Goal: Transaction & Acquisition: Download file/media

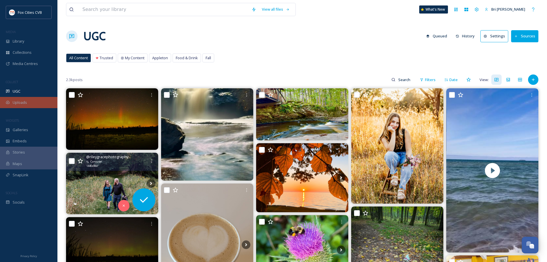
click at [30, 103] on div "Uploads" at bounding box center [28, 102] width 57 height 11
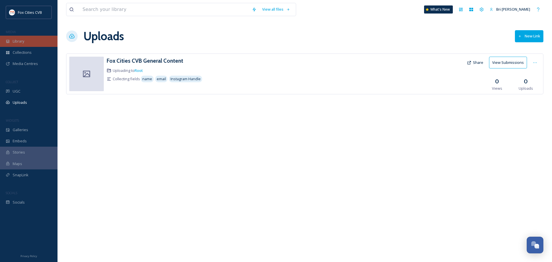
click at [15, 43] on span "Library" at bounding box center [18, 41] width 11 height 5
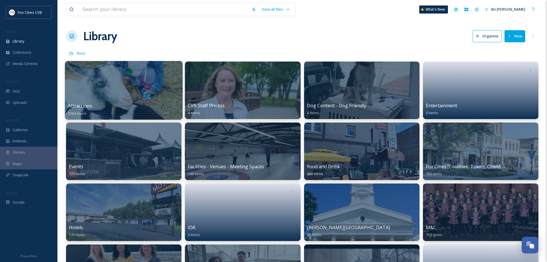
click at [96, 94] on div at bounding box center [124, 90] width 118 height 59
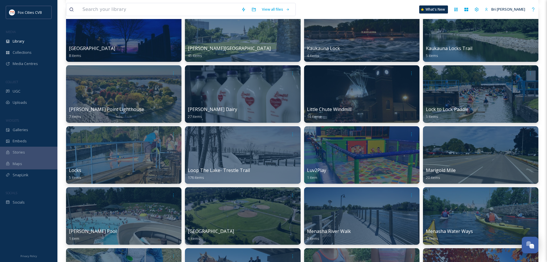
scroll to position [546, 0]
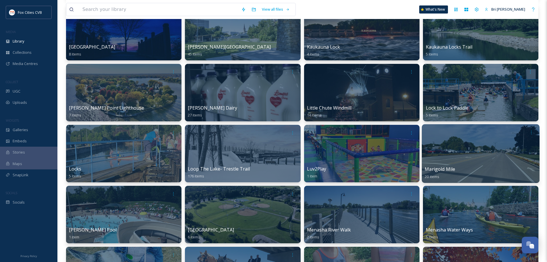
click at [509, 146] on div at bounding box center [481, 153] width 118 height 59
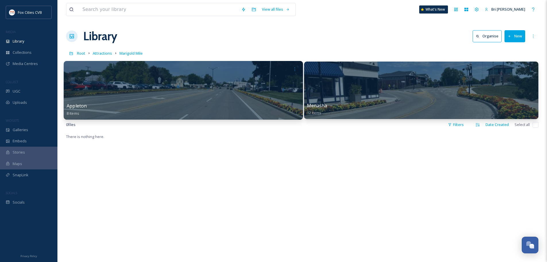
click at [282, 81] on div at bounding box center [183, 90] width 239 height 59
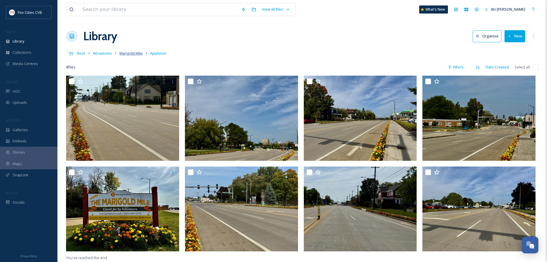
click at [133, 56] on span "Marigold Mile" at bounding box center [131, 53] width 23 height 5
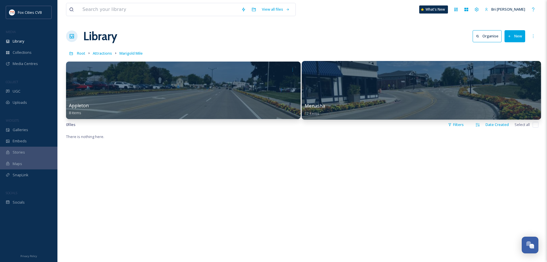
click at [328, 80] on div at bounding box center [421, 90] width 239 height 59
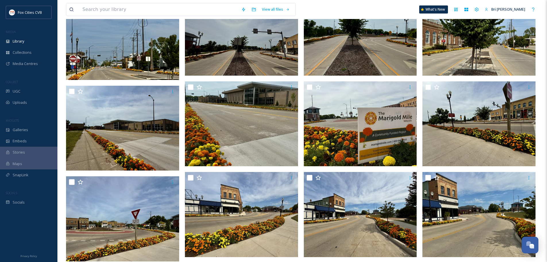
scroll to position [86, 0]
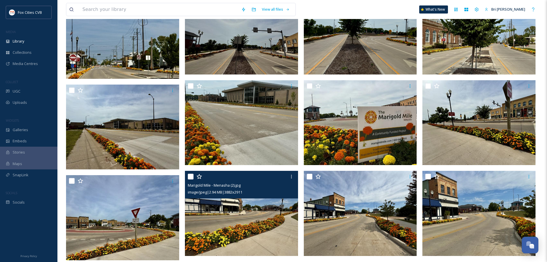
click at [239, 209] on img at bounding box center [241, 213] width 113 height 85
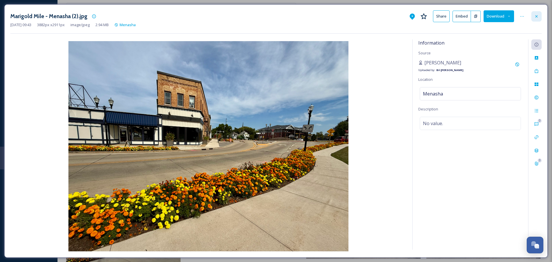
click at [536, 14] on icon at bounding box center [536, 16] width 5 height 5
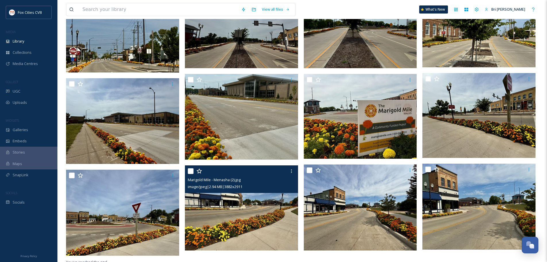
scroll to position [97, 0]
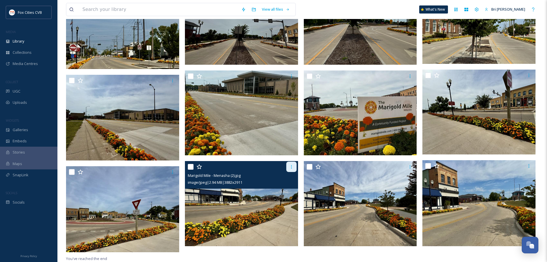
click at [293, 166] on icon at bounding box center [291, 166] width 5 height 5
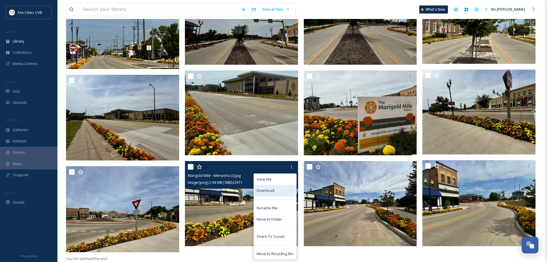
click at [271, 186] on div "Download" at bounding box center [275, 190] width 43 height 11
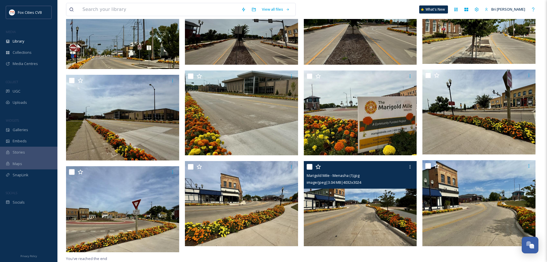
click at [324, 205] on img at bounding box center [360, 203] width 113 height 85
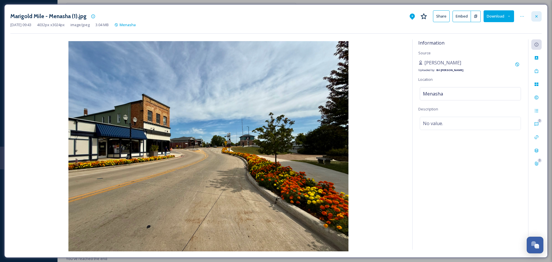
click at [538, 17] on icon at bounding box center [536, 16] width 5 height 5
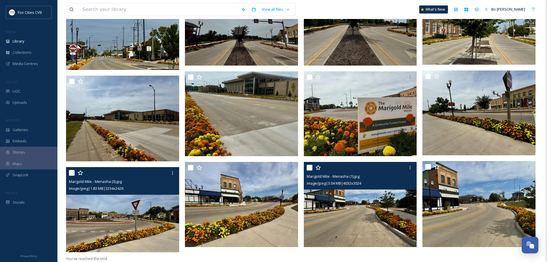
click at [124, 199] on img at bounding box center [122, 209] width 113 height 85
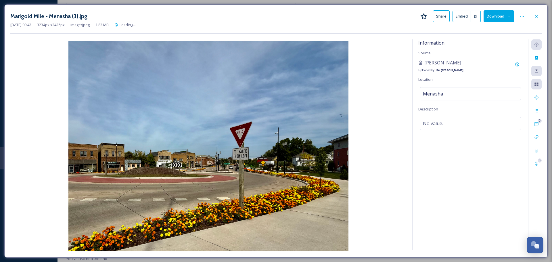
scroll to position [93, 0]
click at [523, 12] on div at bounding box center [522, 16] width 10 height 10
click at [535, 16] on icon at bounding box center [536, 16] width 2 height 2
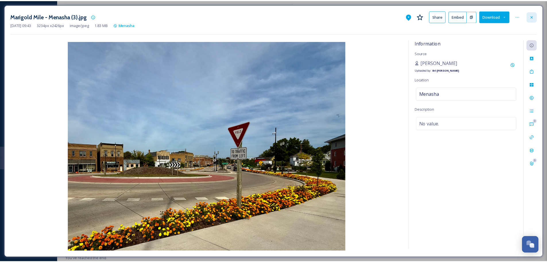
scroll to position [96, 0]
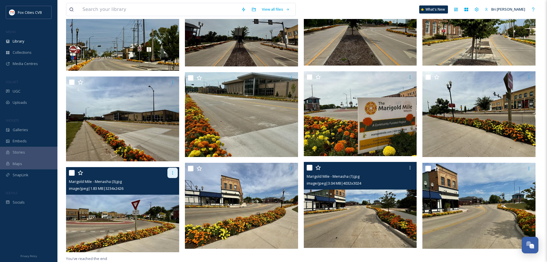
click at [174, 173] on icon at bounding box center [172, 172] width 5 height 5
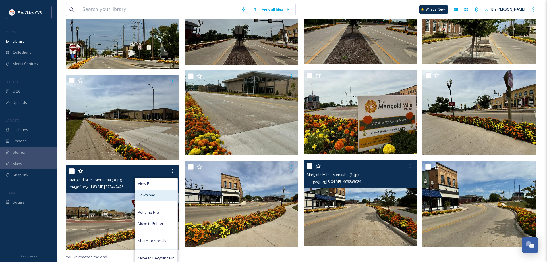
click at [167, 191] on div "Download" at bounding box center [156, 194] width 43 height 11
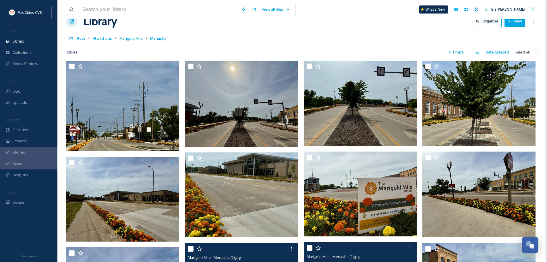
scroll to position [0, 0]
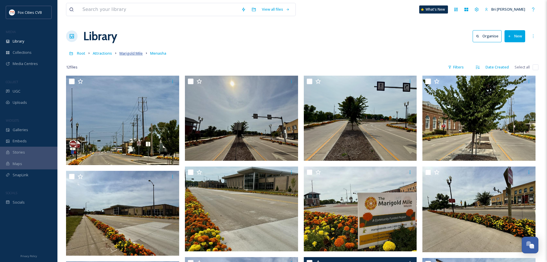
click at [135, 55] on span "Marigold Mile" at bounding box center [131, 53] width 23 height 5
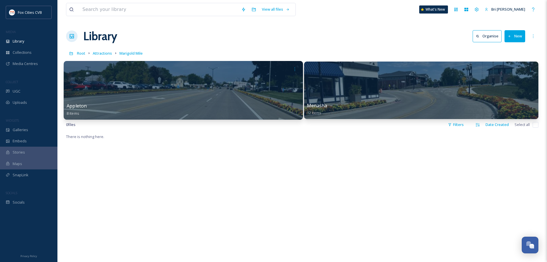
click at [130, 72] on div at bounding box center [183, 69] width 233 height 11
click at [124, 96] on div at bounding box center [183, 90] width 239 height 59
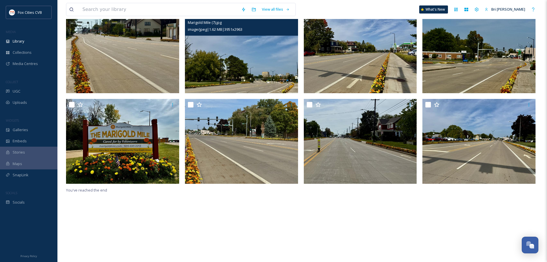
scroll to position [76, 0]
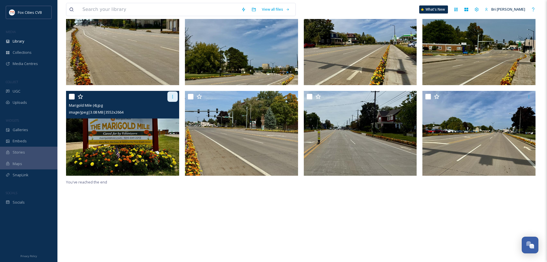
click at [173, 95] on icon at bounding box center [172, 96] width 1 height 3
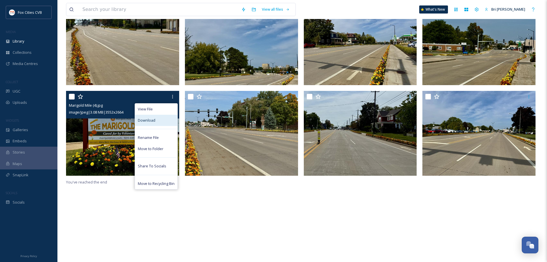
click at [169, 120] on div "Download" at bounding box center [156, 120] width 43 height 11
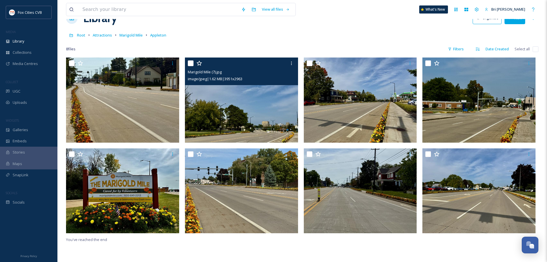
scroll to position [0, 0]
